Goal: Use online tool/utility: Utilize a website feature to perform a specific function

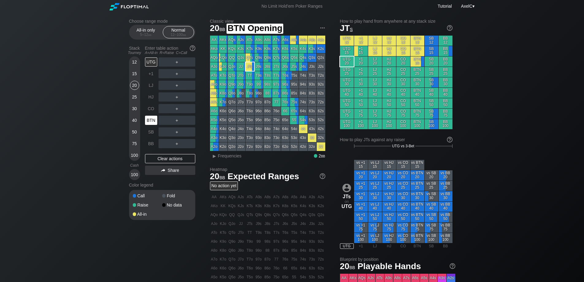
click at [149, 122] on div "BTN" at bounding box center [151, 120] width 12 height 9
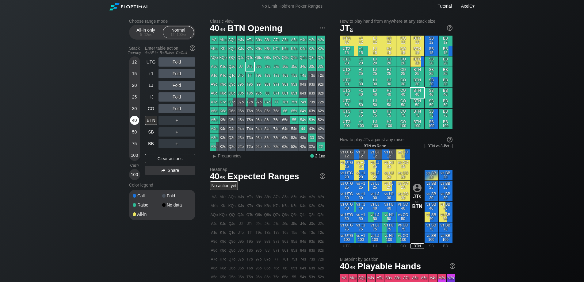
click at [133, 118] on div "40" at bounding box center [134, 120] width 9 height 9
click at [98, 145] on div "Choose range mode All-in only 5 – 12 bb Normal 12 – 100 bb Stack Tourney Enter …" at bounding box center [292, 209] width 584 height 392
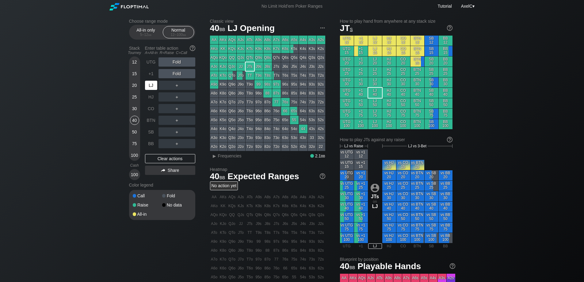
click at [153, 87] on div "LJ" at bounding box center [151, 85] width 12 height 9
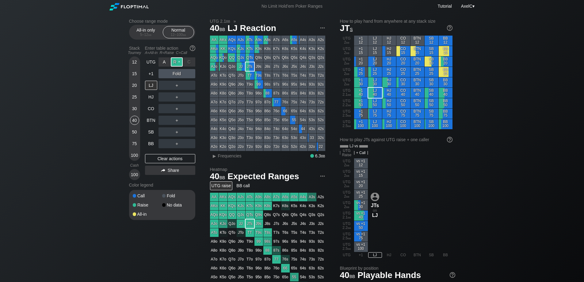
click at [178, 61] on div "R ✕" at bounding box center [177, 61] width 12 height 9
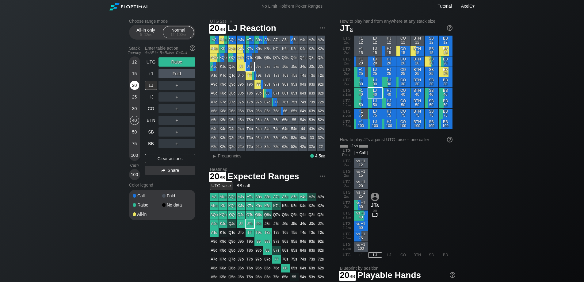
click at [133, 89] on div "20" at bounding box center [134, 85] width 9 height 9
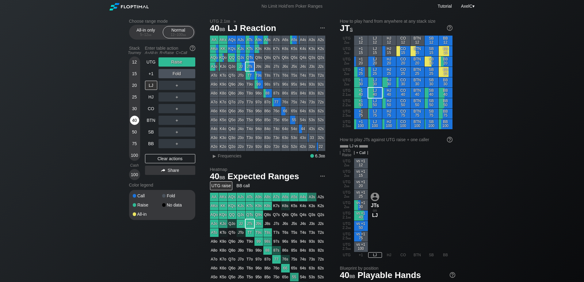
click at [137, 119] on div "40" at bounding box center [134, 120] width 9 height 9
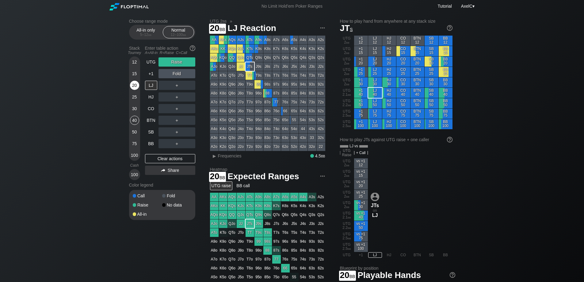
click at [135, 86] on div "20" at bounding box center [134, 85] width 9 height 9
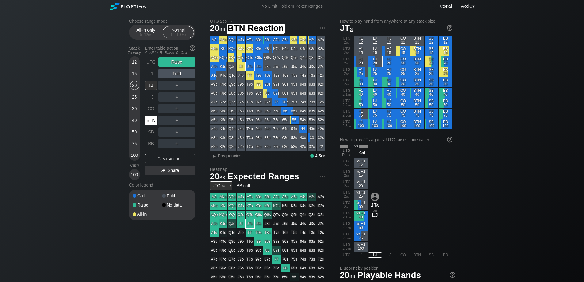
click at [148, 120] on div "BTN" at bounding box center [151, 120] width 12 height 9
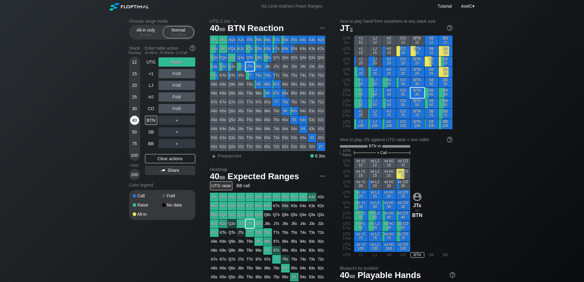
click at [134, 120] on div "40" at bounding box center [134, 120] width 9 height 9
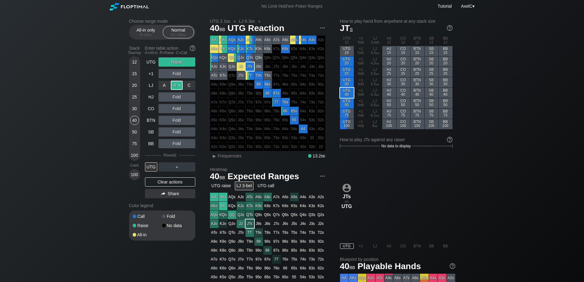
click at [179, 86] on div "R ✕" at bounding box center [177, 85] width 12 height 9
click at [178, 61] on div "R ✕" at bounding box center [177, 61] width 12 height 9
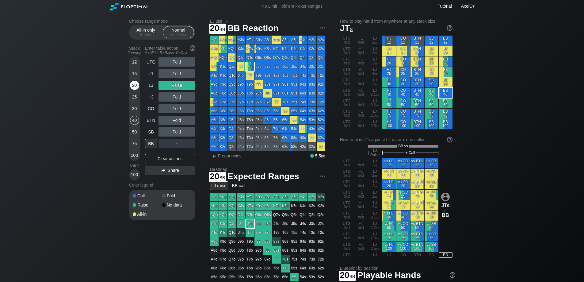
click at [134, 88] on div "20" at bounding box center [134, 85] width 9 height 9
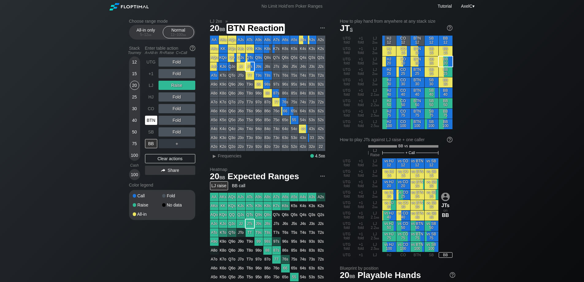
click at [151, 122] on div "BTN" at bounding box center [151, 120] width 12 height 9
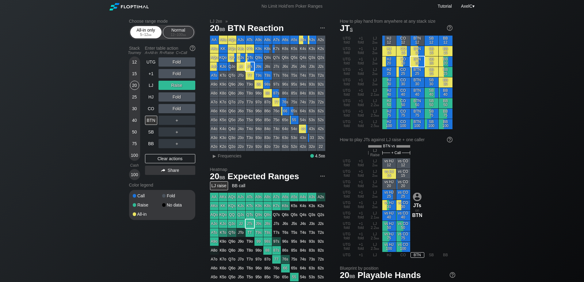
click at [145, 32] on div "All-in only 5 – 12 bb" at bounding box center [146, 32] width 28 height 12
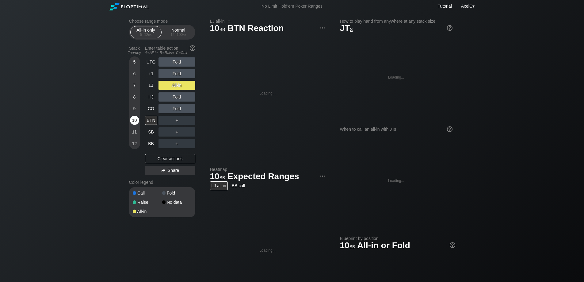
click at [138, 122] on div "10" at bounding box center [134, 120] width 9 height 9
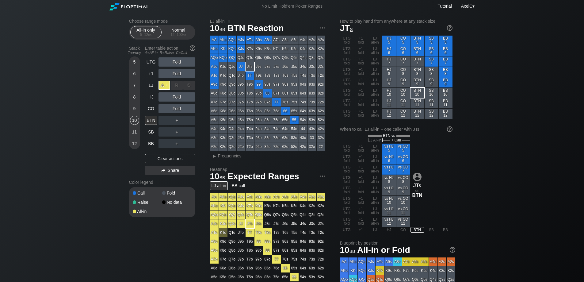
click at [166, 86] on div "A ✕" at bounding box center [165, 85] width 12 height 9
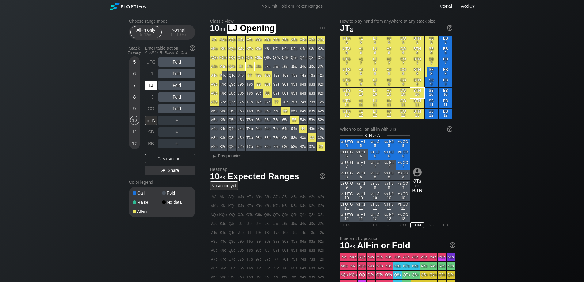
click at [152, 87] on div "LJ" at bounding box center [151, 85] width 12 height 9
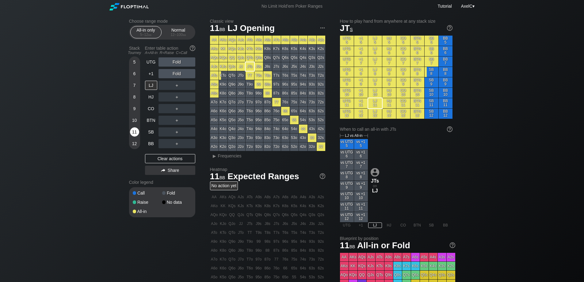
click at [134, 130] on div "11" at bounding box center [134, 131] width 9 height 9
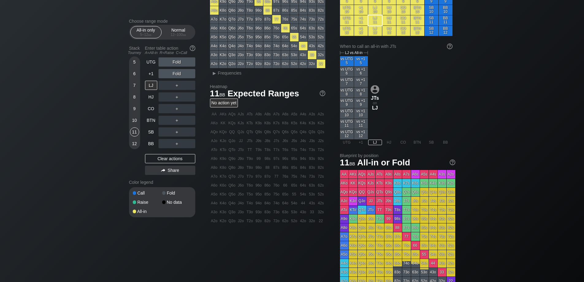
scroll to position [4, 0]
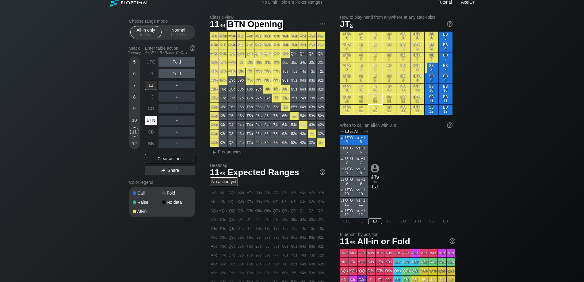
click at [150, 119] on div "BTN" at bounding box center [151, 120] width 12 height 9
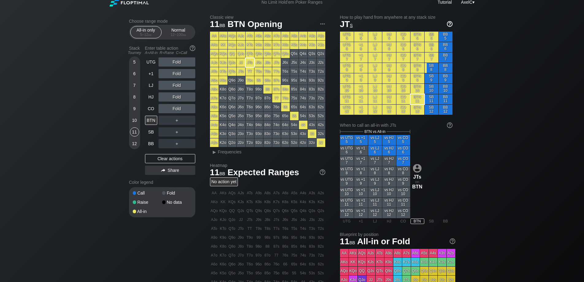
click at [449, 25] on img at bounding box center [450, 24] width 7 height 7
click at [182, 30] on div "Normal 12 – 100 bb" at bounding box center [178, 32] width 28 height 12
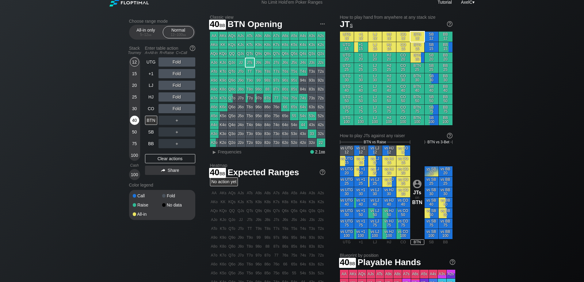
click at [135, 120] on div "40" at bounding box center [134, 120] width 9 height 9
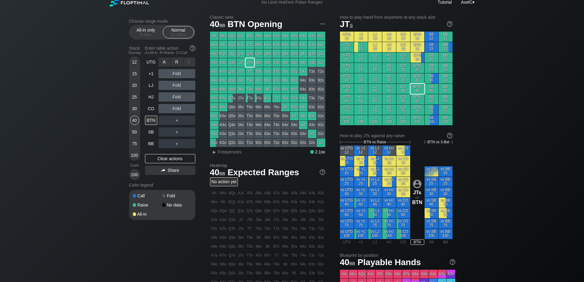
click at [177, 62] on div "R ✕" at bounding box center [177, 61] width 12 height 9
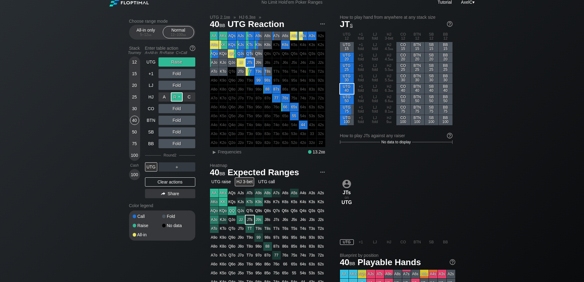
click at [176, 94] on div "R ✕" at bounding box center [177, 96] width 12 height 9
click at [177, 98] on div "R ✕" at bounding box center [177, 96] width 12 height 9
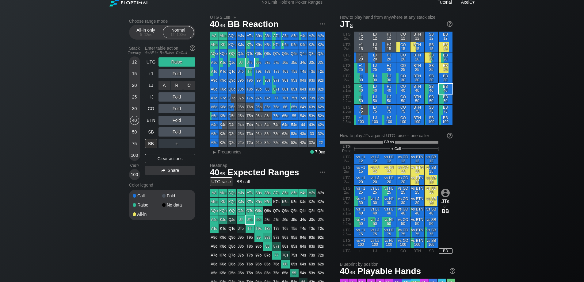
click at [179, 86] on div "R ✕" at bounding box center [177, 85] width 12 height 9
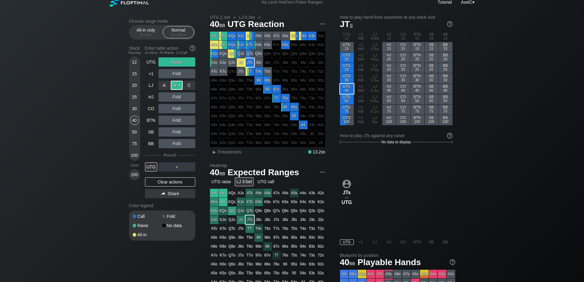
click at [179, 84] on div "R ✕" at bounding box center [177, 85] width 12 height 9
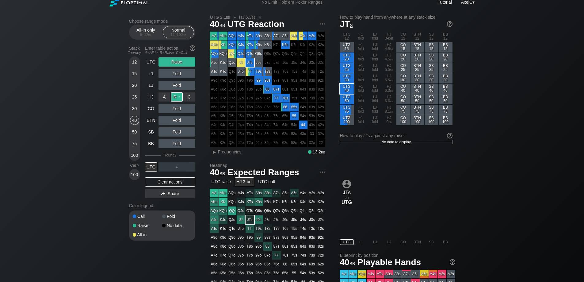
click at [176, 95] on div "R ✕" at bounding box center [177, 96] width 12 height 9
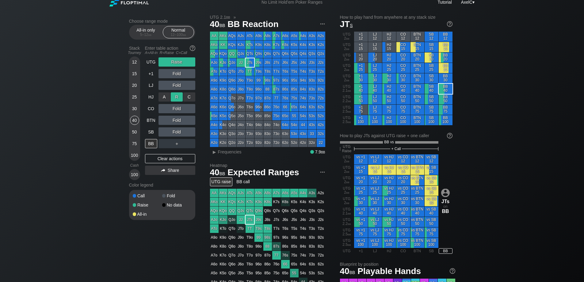
click at [176, 95] on div "R ✕" at bounding box center [177, 96] width 12 height 9
click at [179, 85] on div "R ✕" at bounding box center [177, 85] width 12 height 9
click at [179, 97] on div "R ✕" at bounding box center [177, 96] width 12 height 9
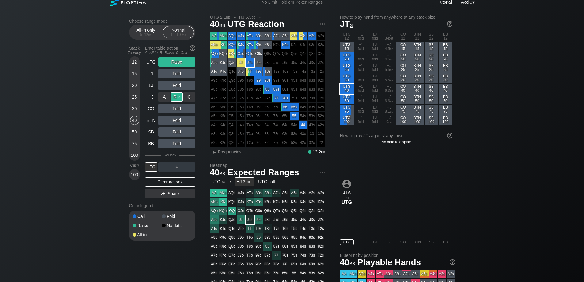
click at [179, 97] on div "R ✕" at bounding box center [177, 96] width 12 height 9
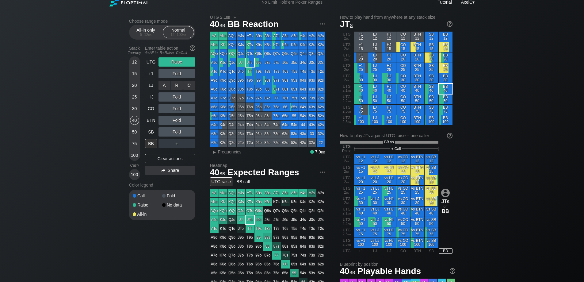
click at [178, 84] on div "R ✕" at bounding box center [177, 85] width 12 height 9
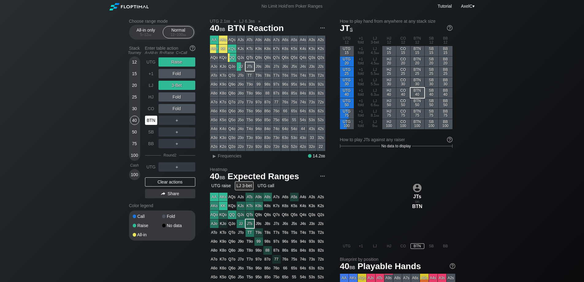
click at [153, 120] on div "BTN" at bounding box center [151, 120] width 12 height 9
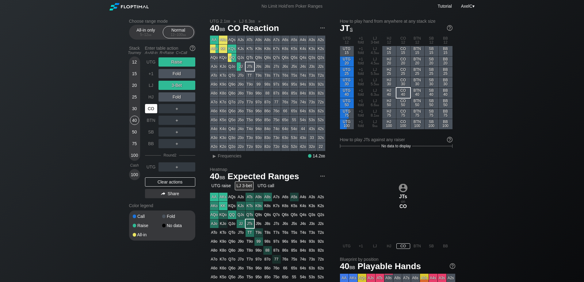
click at [152, 112] on div "CO" at bounding box center [151, 108] width 12 height 9
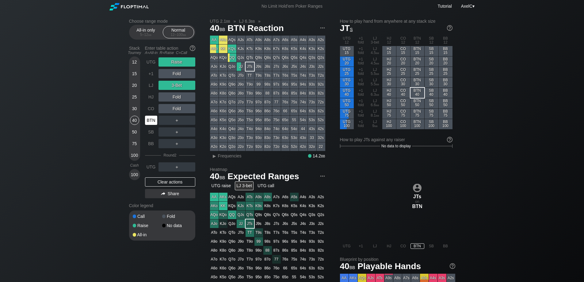
click at [149, 120] on div "BTN" at bounding box center [151, 120] width 12 height 9
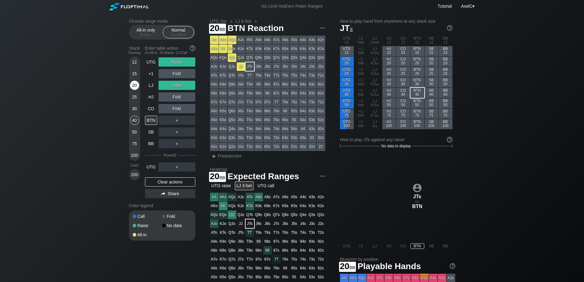
click at [133, 87] on div "20" at bounding box center [134, 85] width 9 height 9
click at [135, 85] on div "20" at bounding box center [134, 85] width 9 height 9
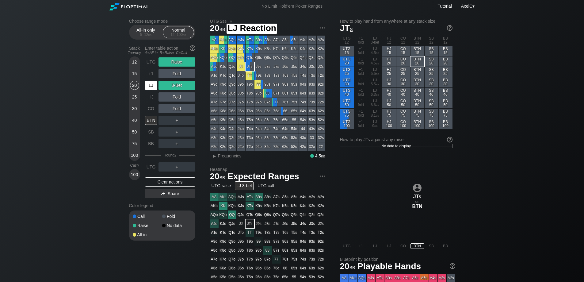
click at [153, 86] on div "LJ" at bounding box center [151, 85] width 12 height 9
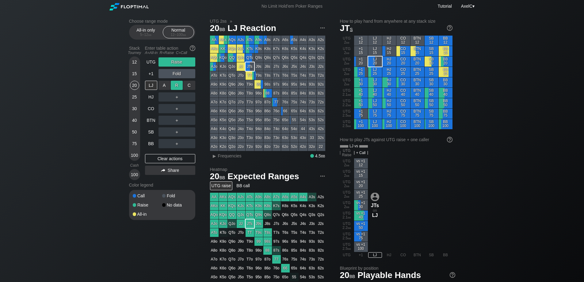
click at [178, 85] on div "R ✕" at bounding box center [177, 85] width 12 height 9
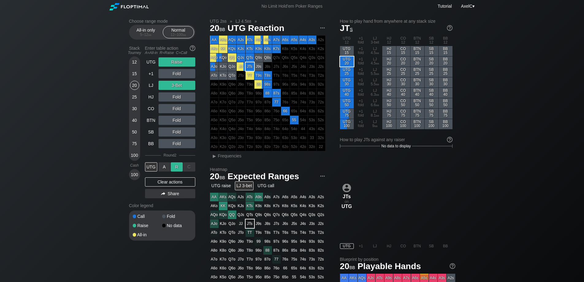
click at [177, 168] on div "R ✕" at bounding box center [177, 166] width 12 height 9
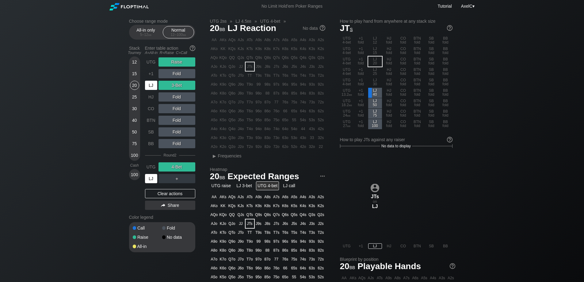
click at [153, 179] on div "LJ" at bounding box center [151, 178] width 12 height 9
click at [177, 61] on div "R ✕" at bounding box center [177, 61] width 12 height 9
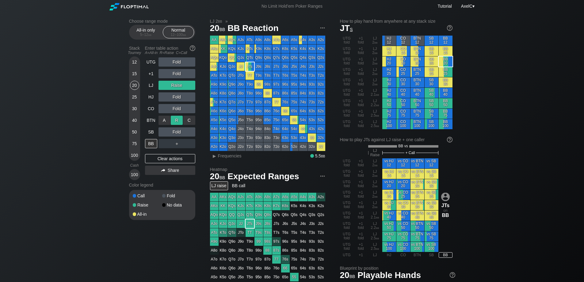
click at [176, 120] on div "R ✕" at bounding box center [177, 120] width 12 height 9
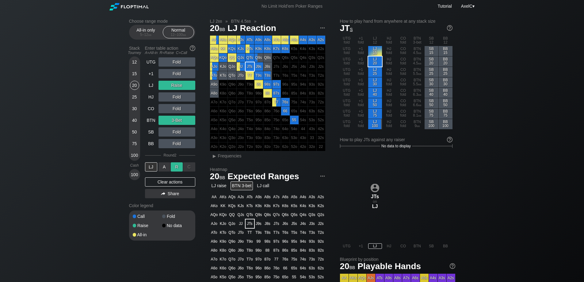
click at [177, 167] on div "R ✕" at bounding box center [177, 166] width 12 height 9
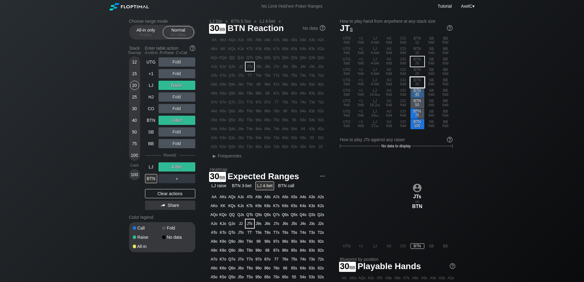
click at [420, 84] on div "BTN 30" at bounding box center [418, 82] width 14 height 10
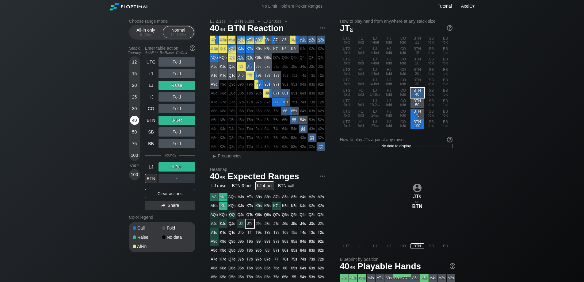
click at [135, 120] on div "40" at bounding box center [134, 120] width 9 height 9
click at [161, 198] on div "Clear actions" at bounding box center [170, 193] width 50 height 9
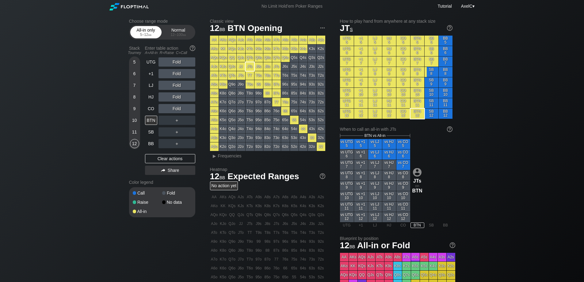
click at [146, 30] on div "All-in only 5 – 12 bb" at bounding box center [146, 32] width 28 height 12
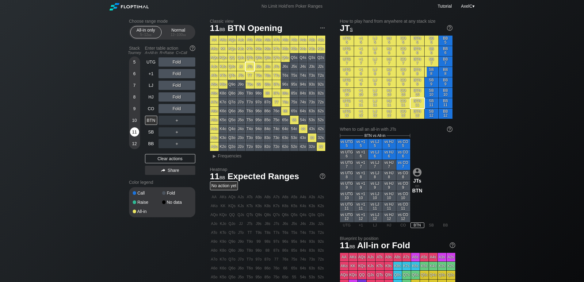
click at [134, 132] on div "11" at bounding box center [134, 131] width 9 height 9
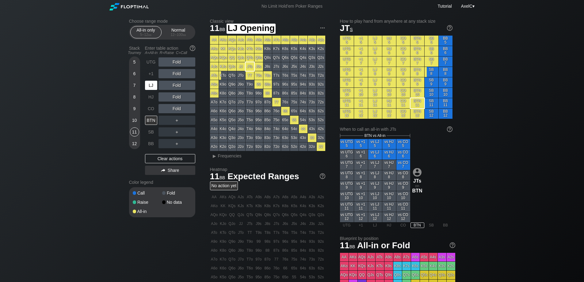
click at [149, 87] on div "LJ" at bounding box center [151, 85] width 12 height 9
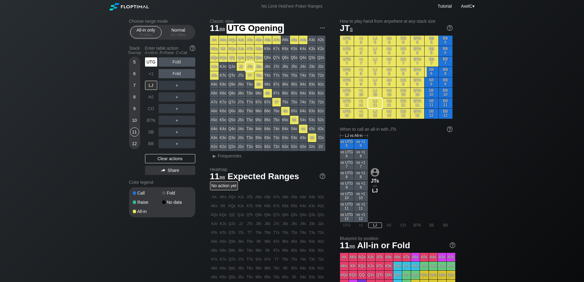
click at [152, 62] on div "UTG" at bounding box center [151, 61] width 12 height 9
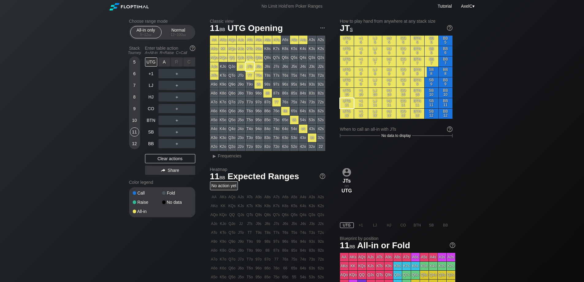
click at [177, 62] on div "R ✕" at bounding box center [177, 61] width 12 height 9
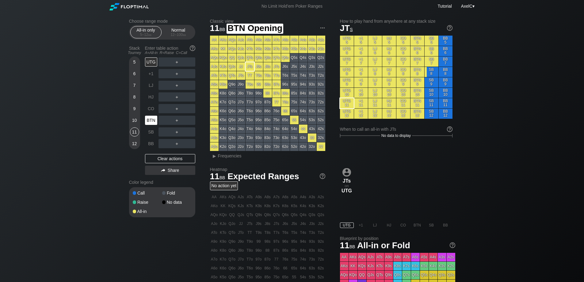
click at [150, 124] on div "BTN" at bounding box center [151, 120] width 12 height 9
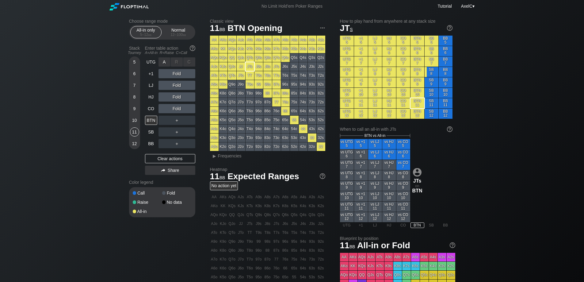
click at [177, 63] on div "R ✕" at bounding box center [177, 61] width 12 height 9
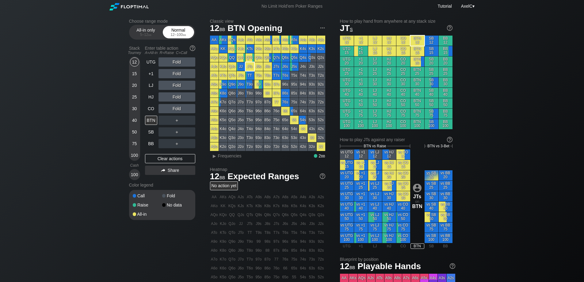
click at [175, 36] on div "12 – 100 bb" at bounding box center [179, 35] width 26 height 4
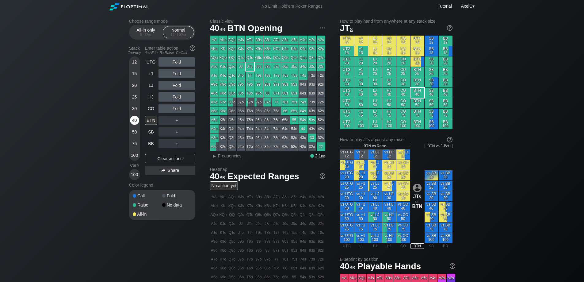
click at [135, 120] on div "40" at bounding box center [134, 120] width 9 height 9
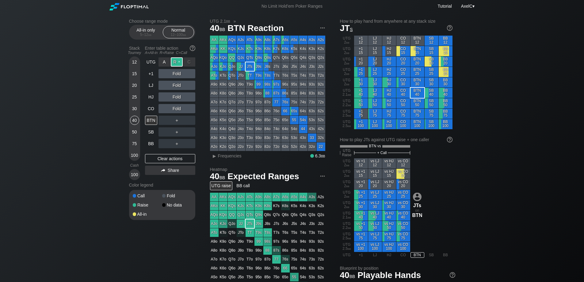
click at [179, 61] on div "R ✕" at bounding box center [177, 61] width 12 height 9
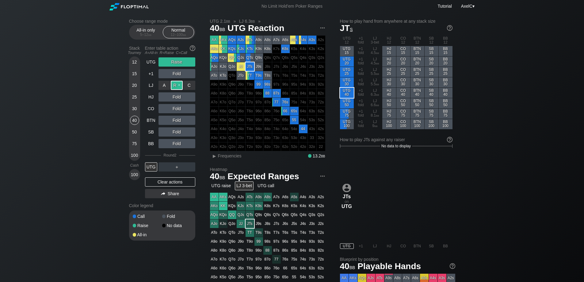
click at [178, 87] on div "R ✕" at bounding box center [177, 85] width 12 height 9
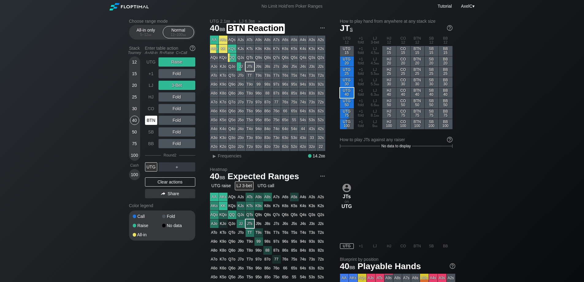
click at [152, 123] on div "BTN" at bounding box center [151, 120] width 12 height 9
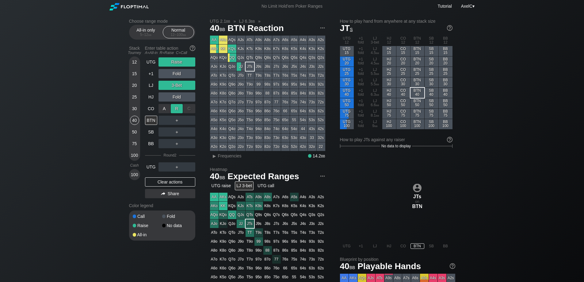
click at [178, 110] on div "R ✕" at bounding box center [177, 108] width 12 height 9
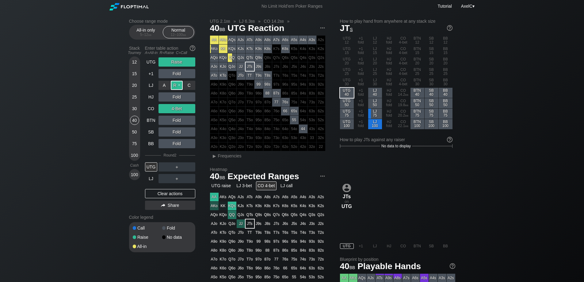
click at [180, 84] on div "R ✕" at bounding box center [177, 85] width 12 height 9
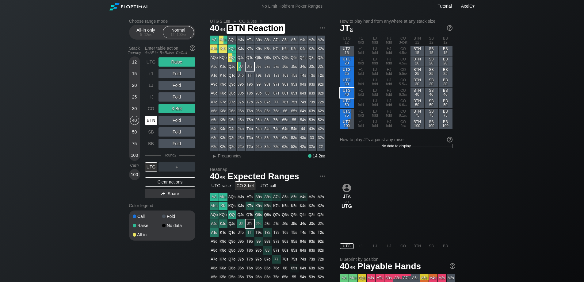
click at [152, 124] on div "BTN" at bounding box center [151, 120] width 12 height 9
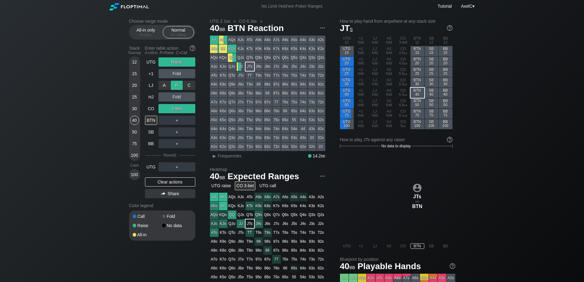
click at [176, 85] on div "R ✕" at bounding box center [177, 85] width 12 height 9
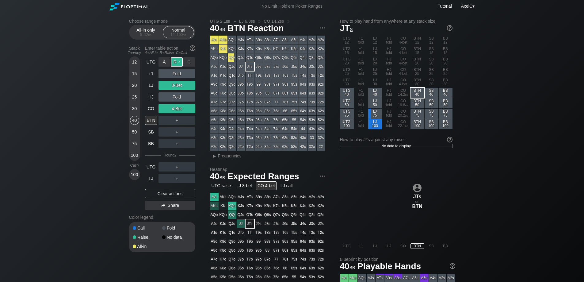
click at [177, 62] on div "R ✕" at bounding box center [177, 61] width 12 height 9
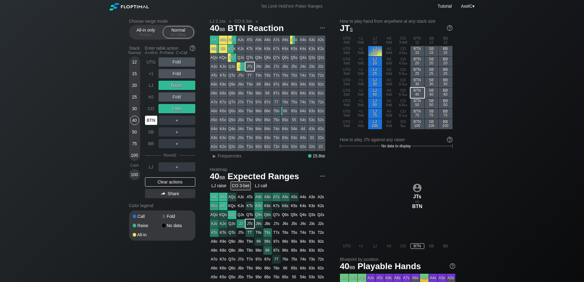
click at [153, 120] on div "BTN" at bounding box center [151, 120] width 12 height 9
click at [171, 184] on div "Clear actions" at bounding box center [170, 181] width 50 height 9
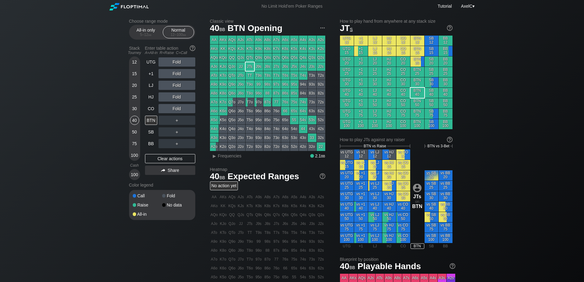
click at [138, 25] on header "Choose range mode All-in only 5 – 12 bb Normal 12 – 100 bb" at bounding box center [162, 29] width 66 height 21
click at [142, 30] on div "All-in only 5 – 12 bb" at bounding box center [146, 32] width 28 height 12
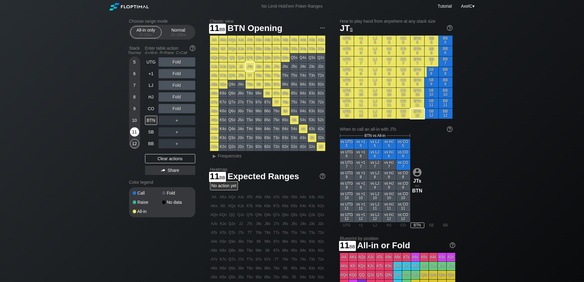
click at [134, 131] on div "11" at bounding box center [134, 131] width 9 height 9
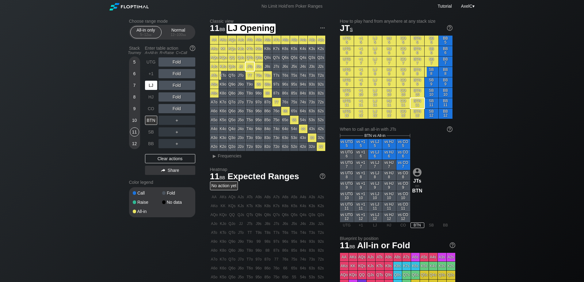
click at [152, 86] on div "LJ" at bounding box center [151, 85] width 12 height 9
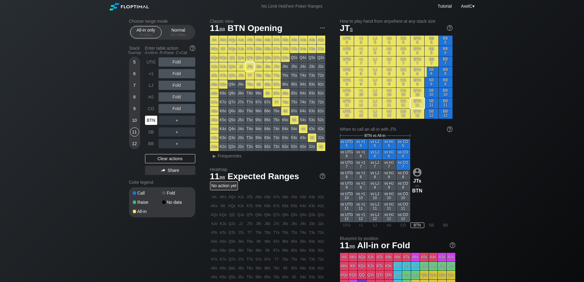
click at [151, 119] on div "BTN" at bounding box center [151, 120] width 12 height 9
